Goal: Task Accomplishment & Management: Manage account settings

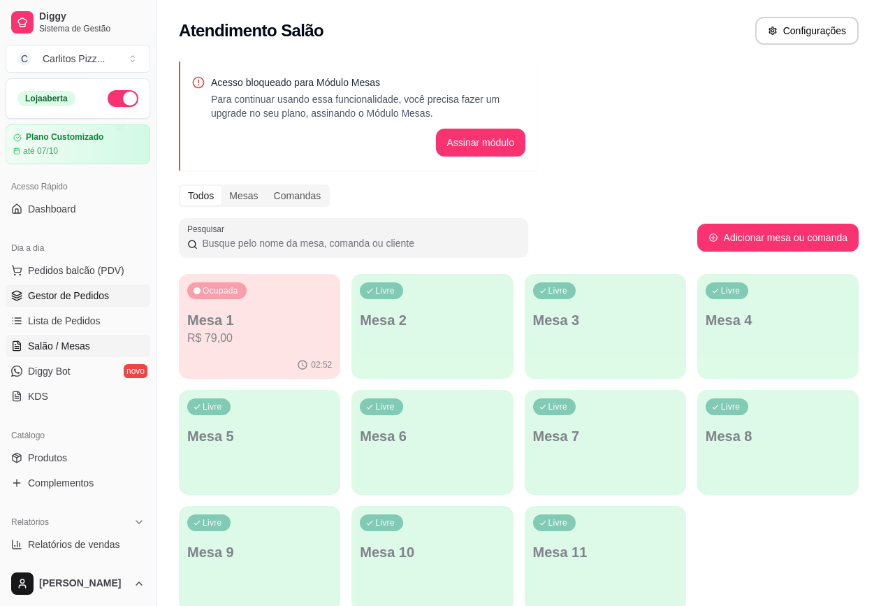
click at [84, 300] on span "Gestor de Pedidos" at bounding box center [68, 296] width 81 height 14
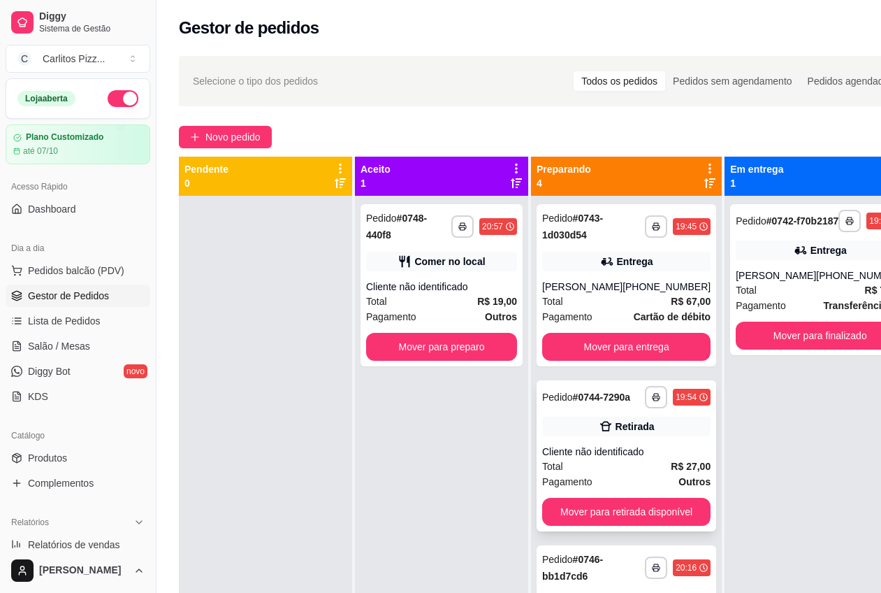
scroll to position [87, 0]
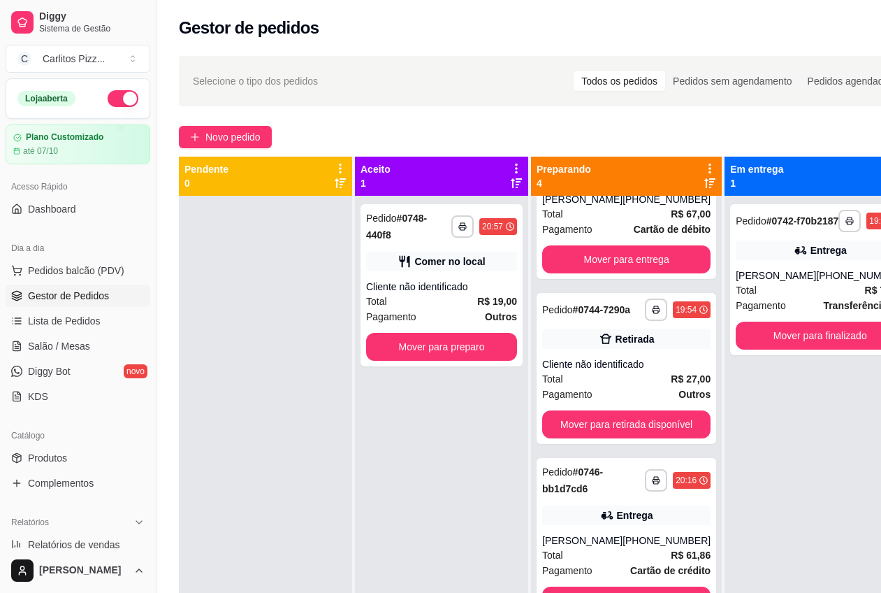
click at [485, 401] on div "**********" at bounding box center [441, 492] width 173 height 593
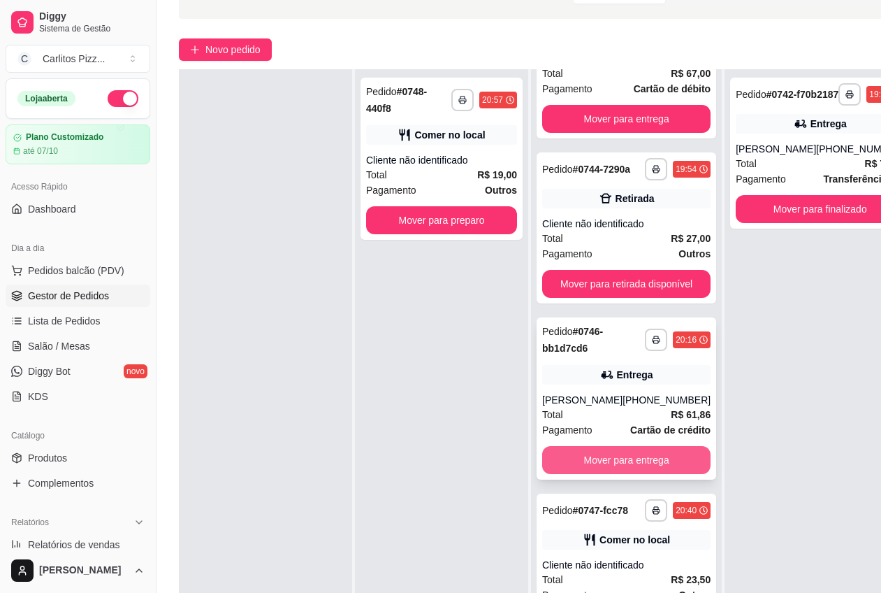
click at [624, 463] on button "Mover para entrega" at bounding box center [626, 460] width 168 height 28
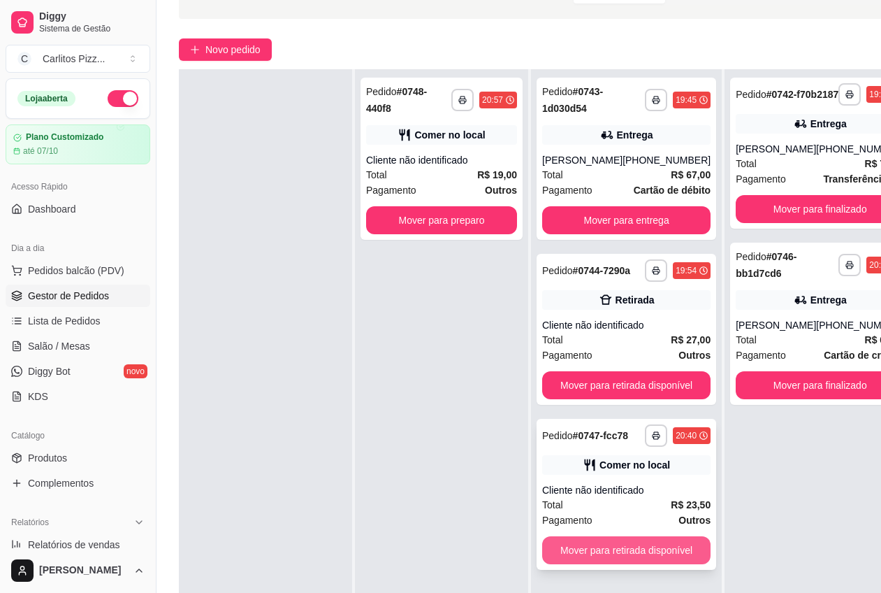
scroll to position [175, 0]
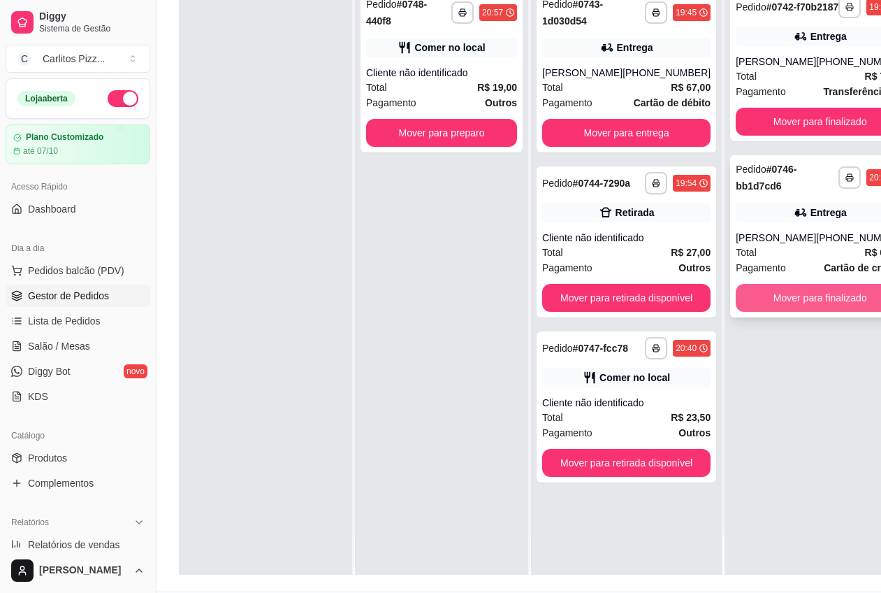
click at [784, 304] on button "Mover para finalizado" at bounding box center [820, 298] width 168 height 28
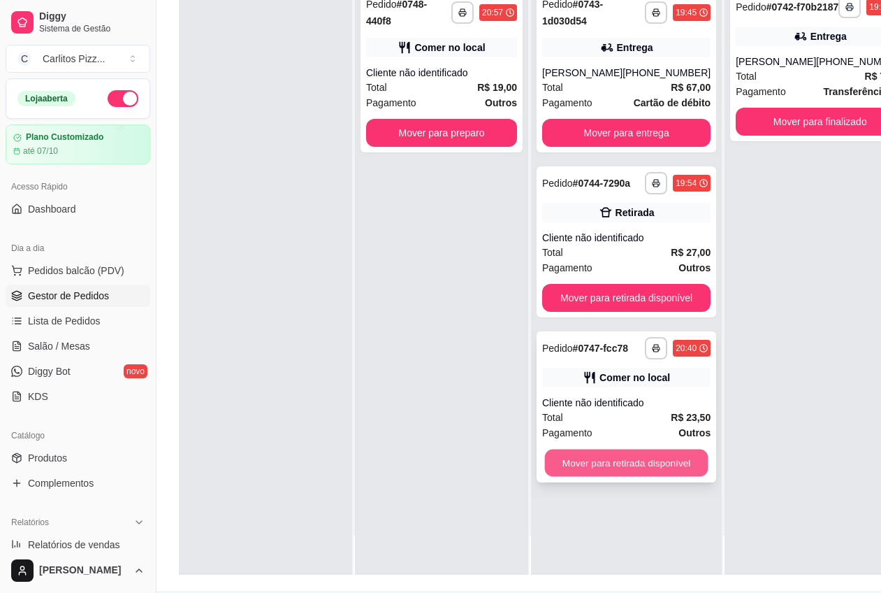
click at [611, 462] on button "Mover para retirada disponível" at bounding box center [627, 462] width 164 height 27
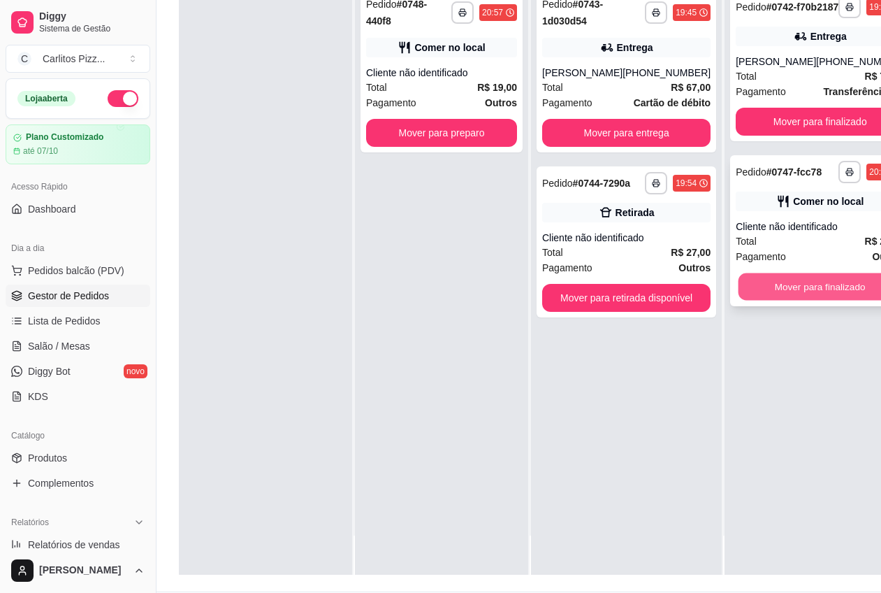
click at [792, 300] on button "Mover para finalizado" at bounding box center [821, 286] width 164 height 27
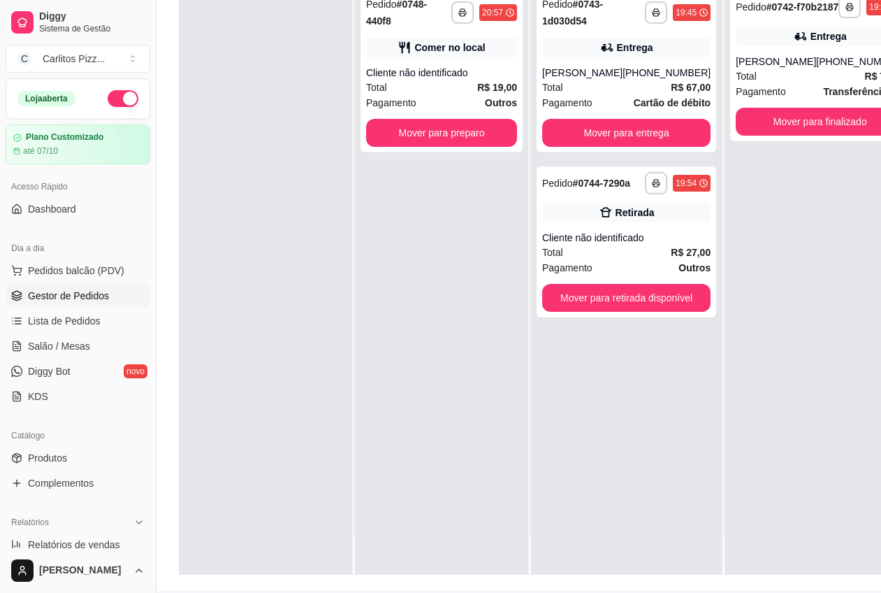
scroll to position [0, 0]
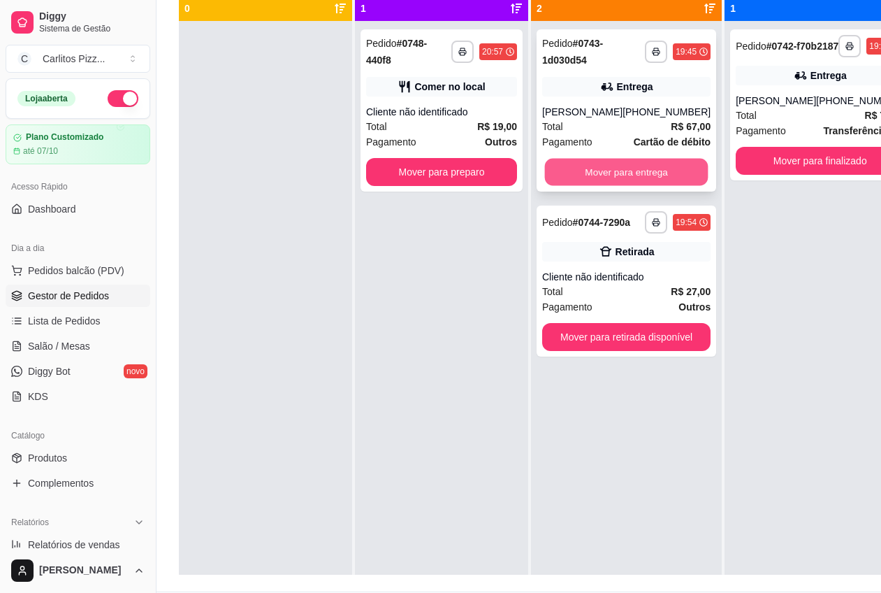
click at [618, 168] on button "Mover para entrega" at bounding box center [627, 172] width 164 height 27
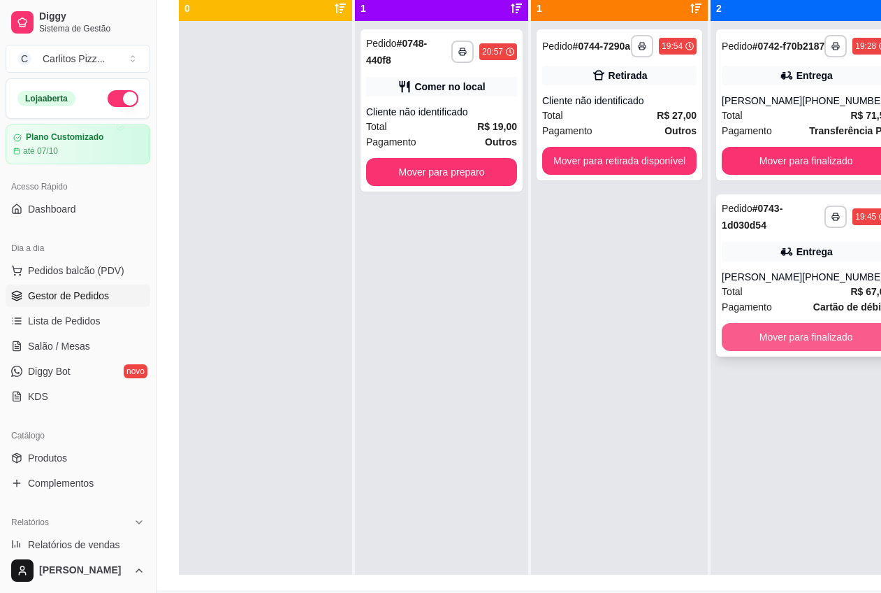
click at [802, 351] on button "Mover para finalizado" at bounding box center [806, 337] width 168 height 28
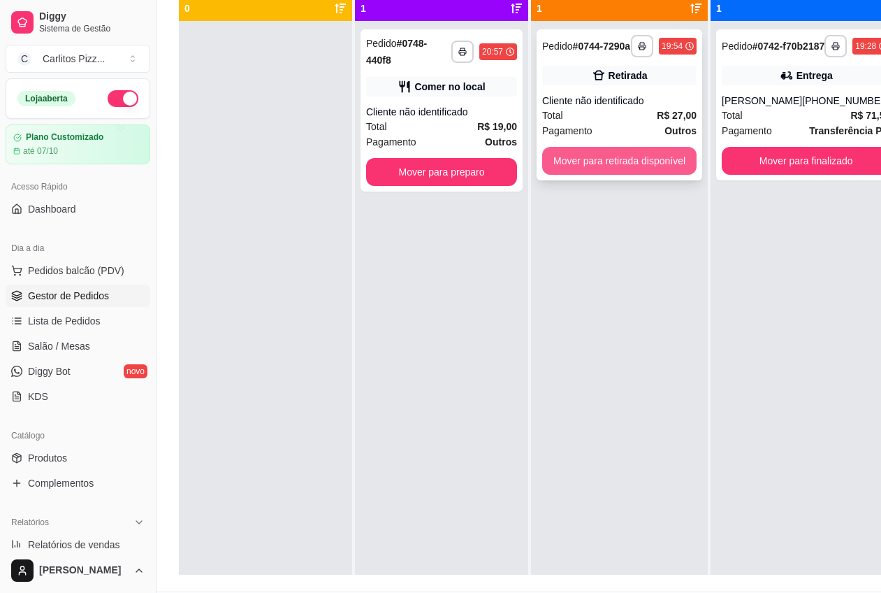
scroll to position [87, 0]
